Goal: Transaction & Acquisition: Subscribe to service/newsletter

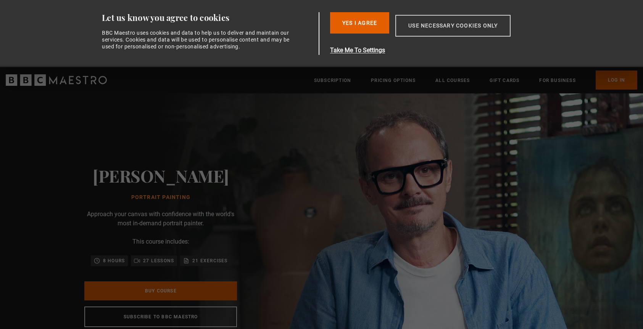
click at [437, 29] on button "Use necessary cookies only" at bounding box center [452, 26] width 115 height 22
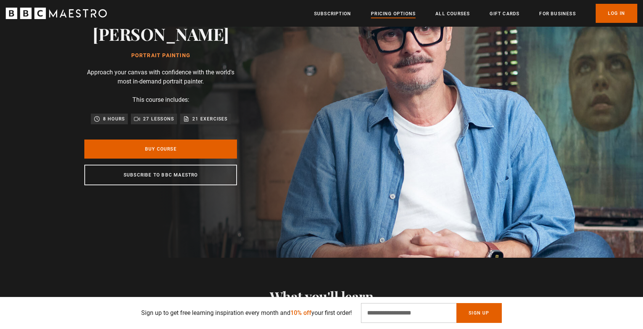
scroll to position [0, 100]
click at [397, 13] on link "Pricing Options" at bounding box center [393, 14] width 45 height 8
